Goal: Information Seeking & Learning: Check status

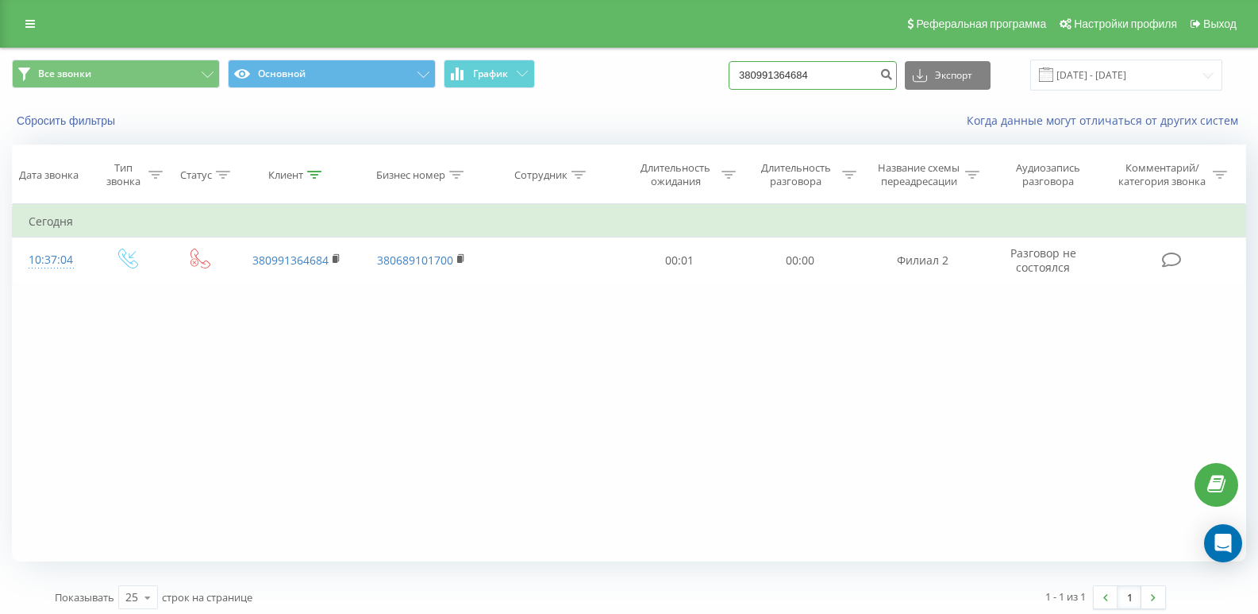
drag, startPoint x: 0, startPoint y: 0, endPoint x: 861, endPoint y: 71, distance: 864.2
click at [861, 71] on input "380991364684" at bounding box center [813, 75] width 168 height 29
type input "3"
paste input "380487498207"
type input "380487498207"
